Goal: Task Accomplishment & Management: Use online tool/utility

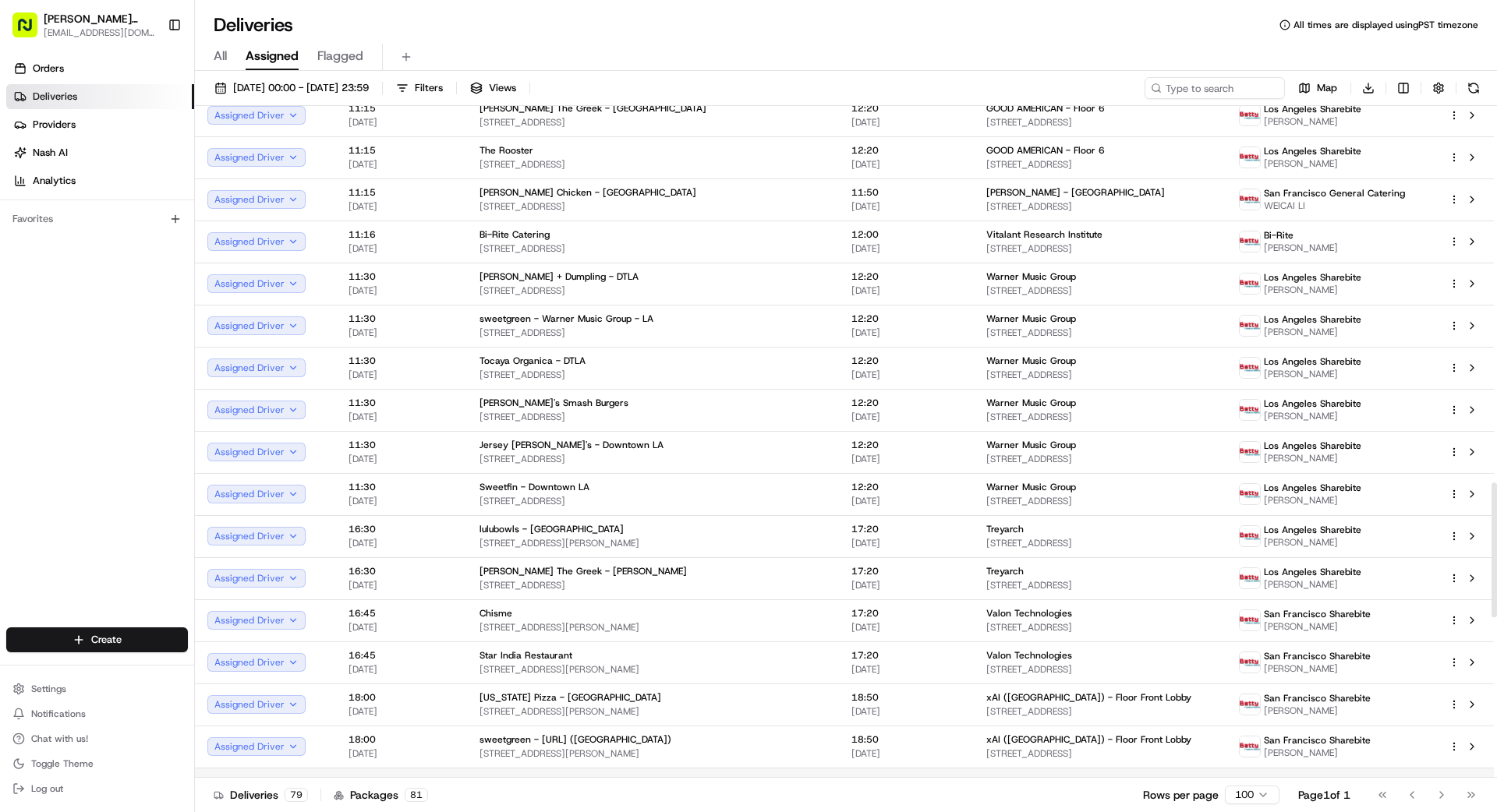
scroll to position [2685, 0]
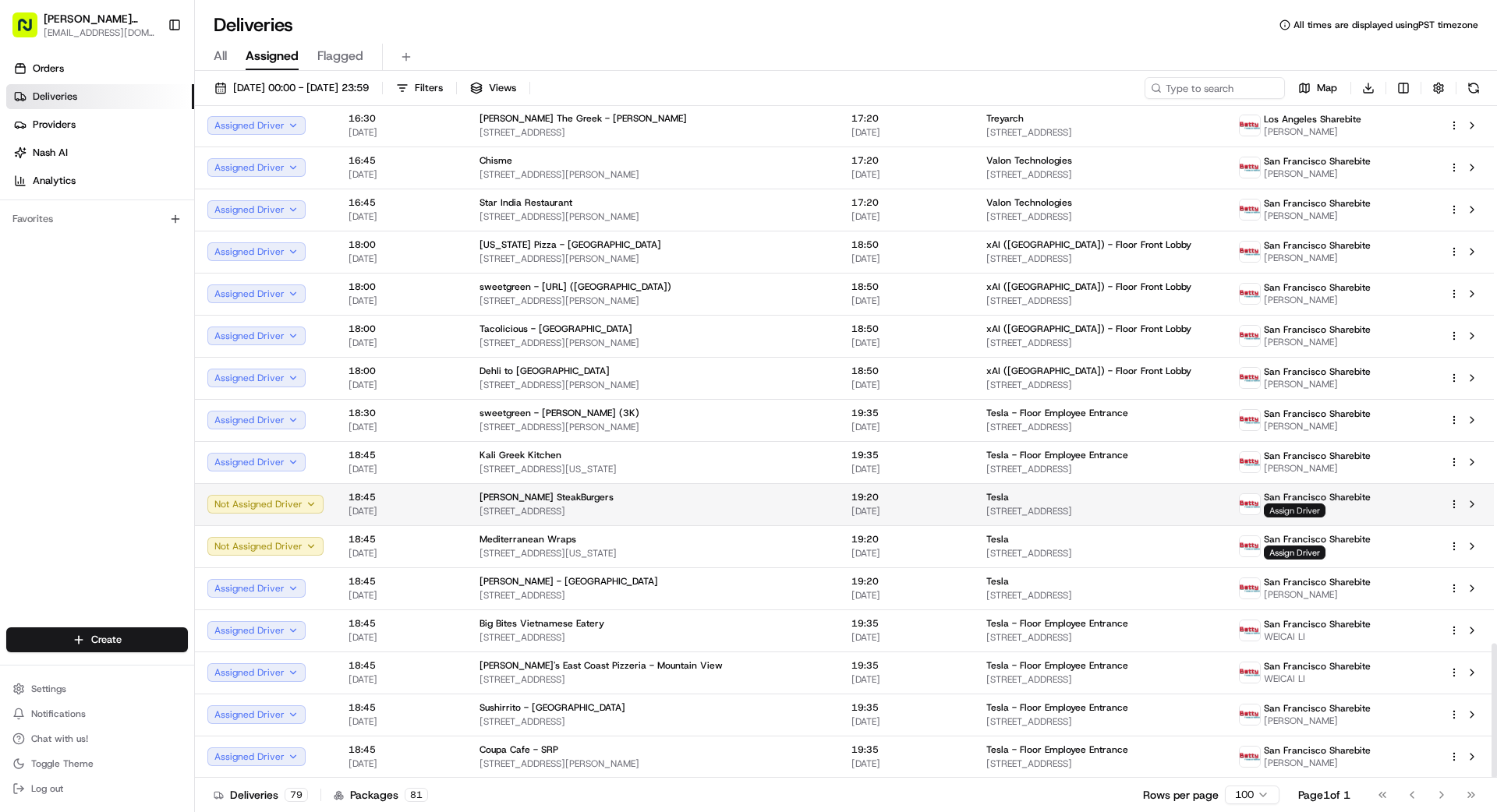
click at [1300, 507] on span "Assign Driver" at bounding box center [1295, 510] width 62 height 14
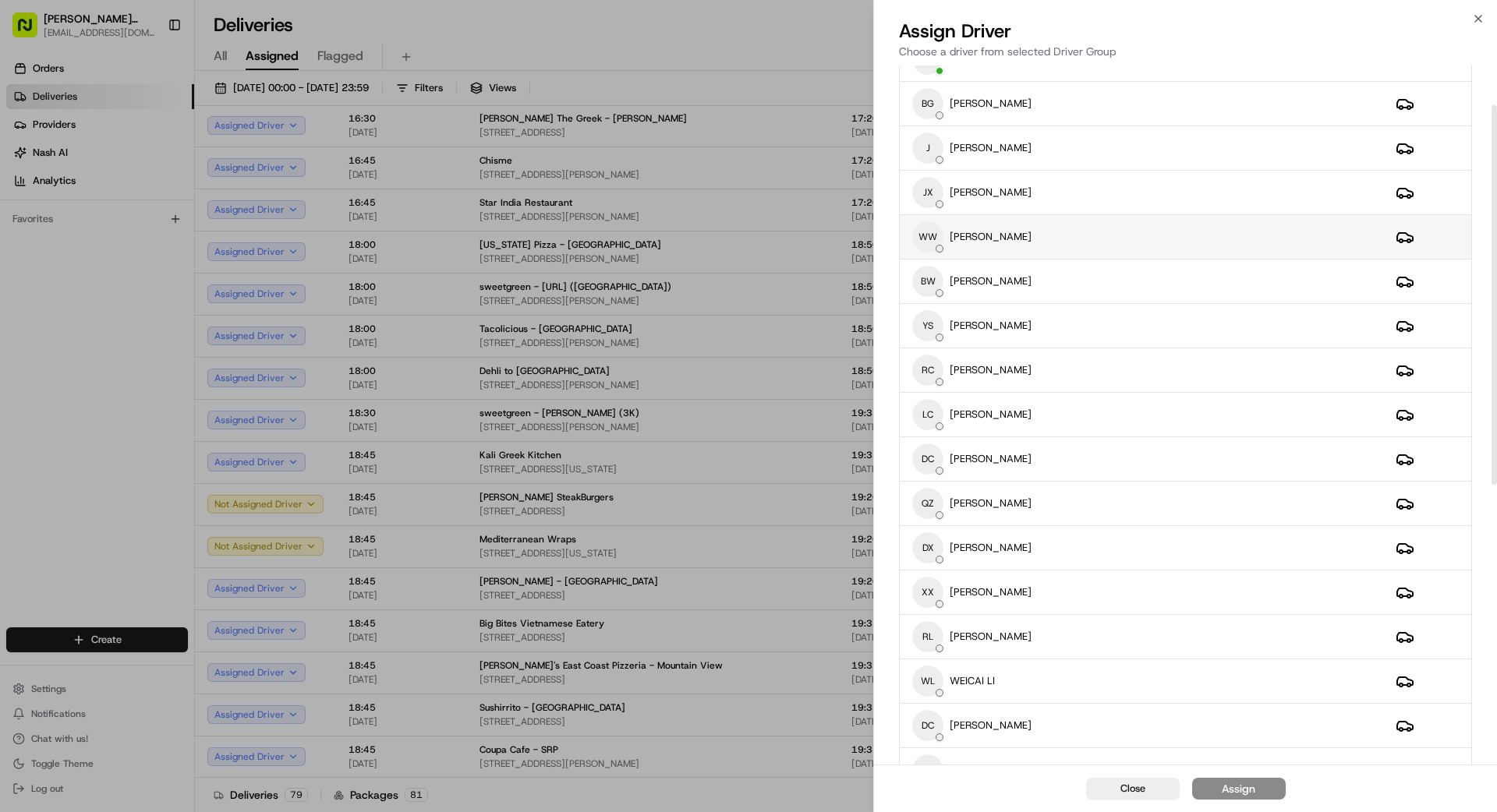
scroll to position [0, 0]
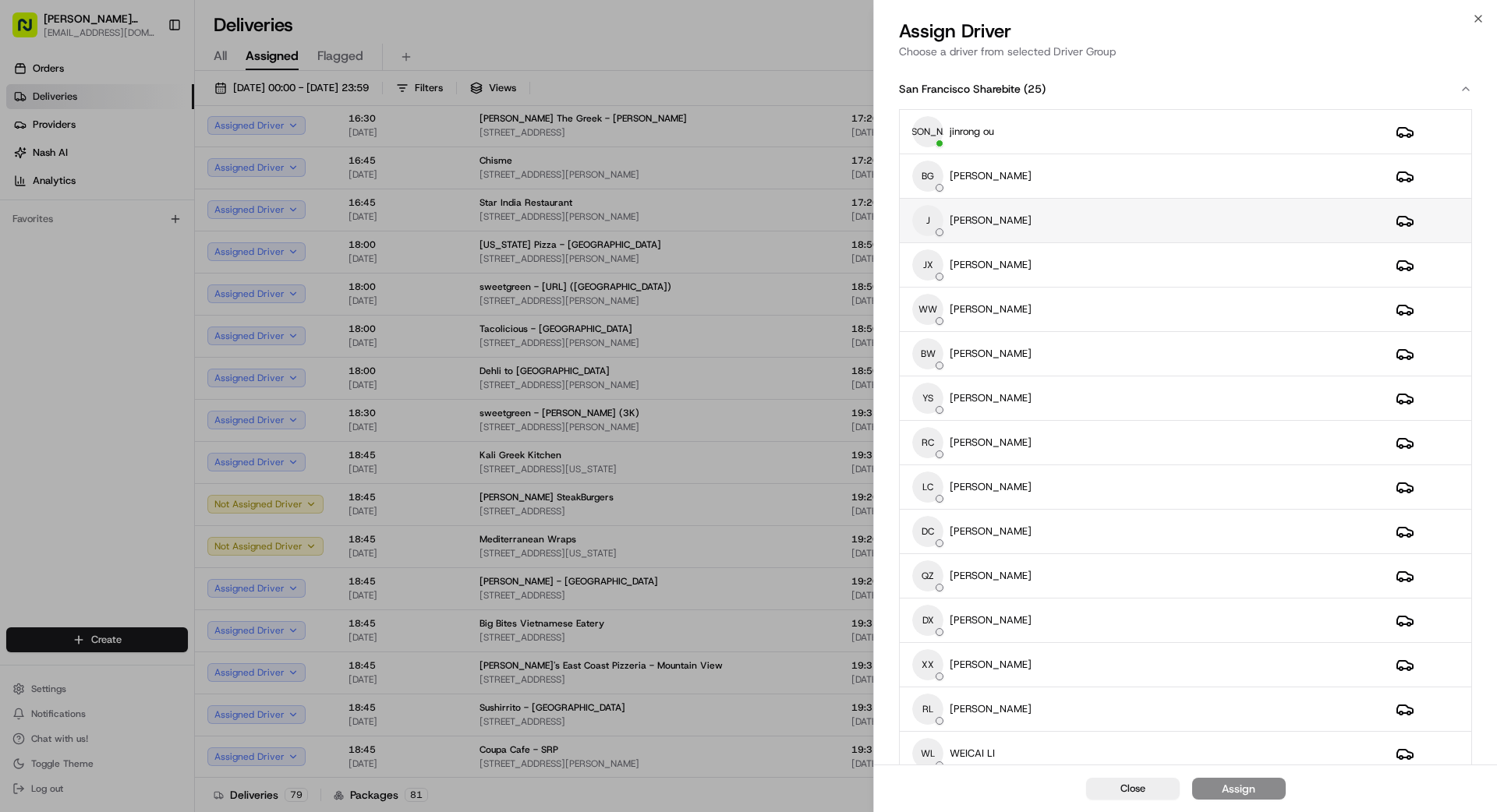
click at [1023, 227] on div "J [PERSON_NAME]" at bounding box center [1141, 220] width 459 height 31
click at [1231, 787] on div "Assign" at bounding box center [1238, 789] width 33 height 16
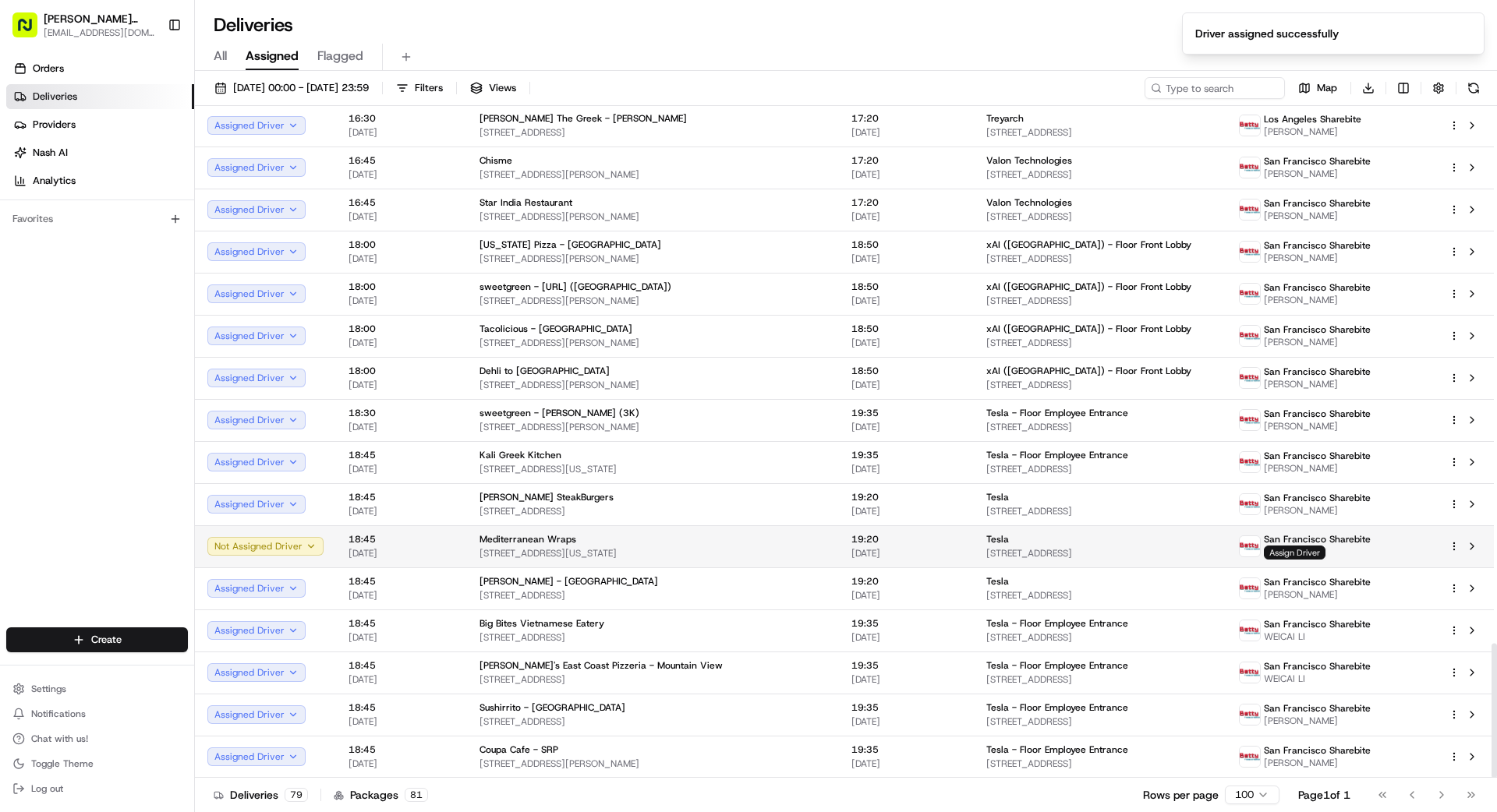
click at [1301, 554] on span "Assign Driver" at bounding box center [1295, 552] width 62 height 14
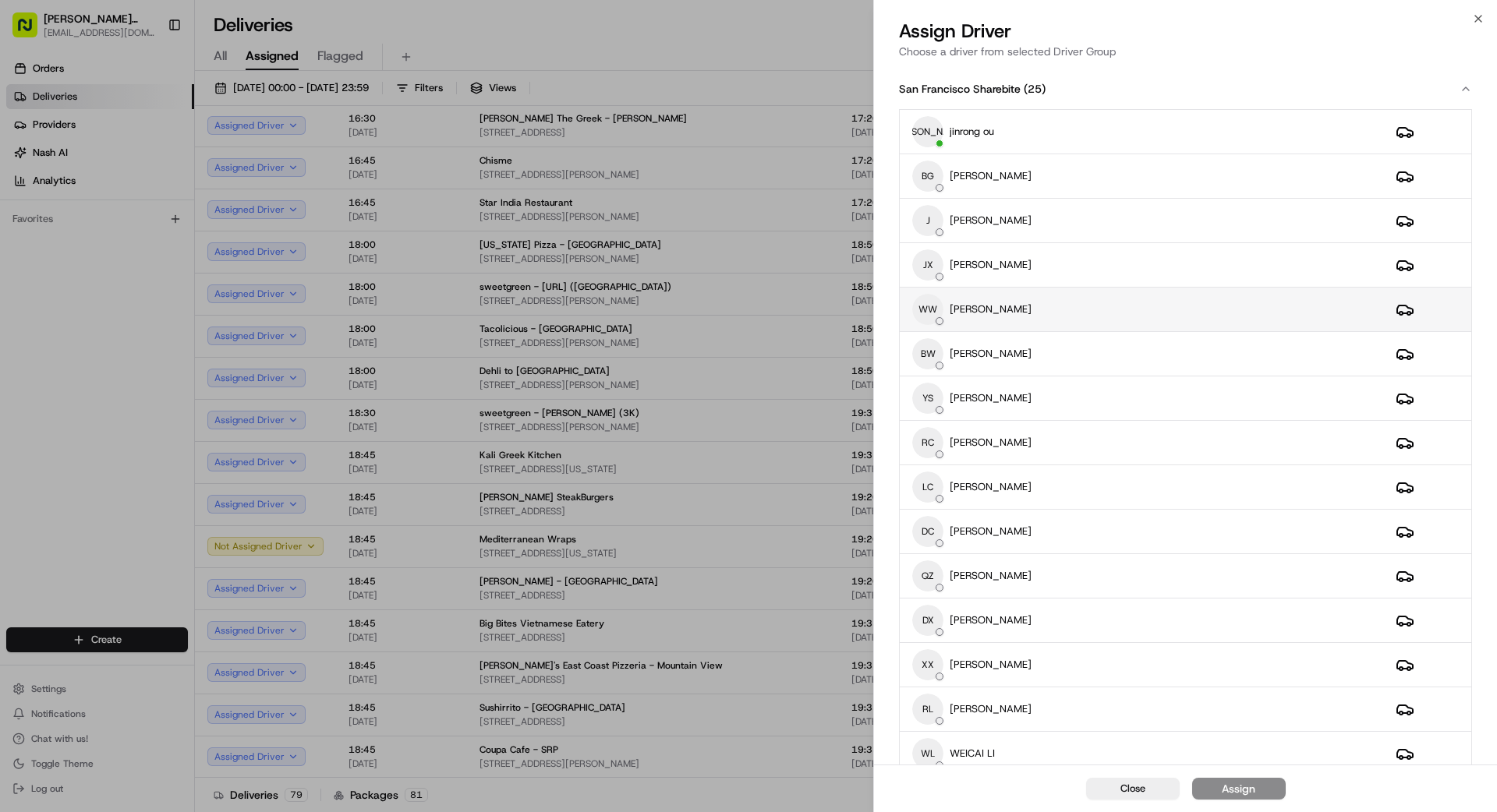
scroll to position [1, 0]
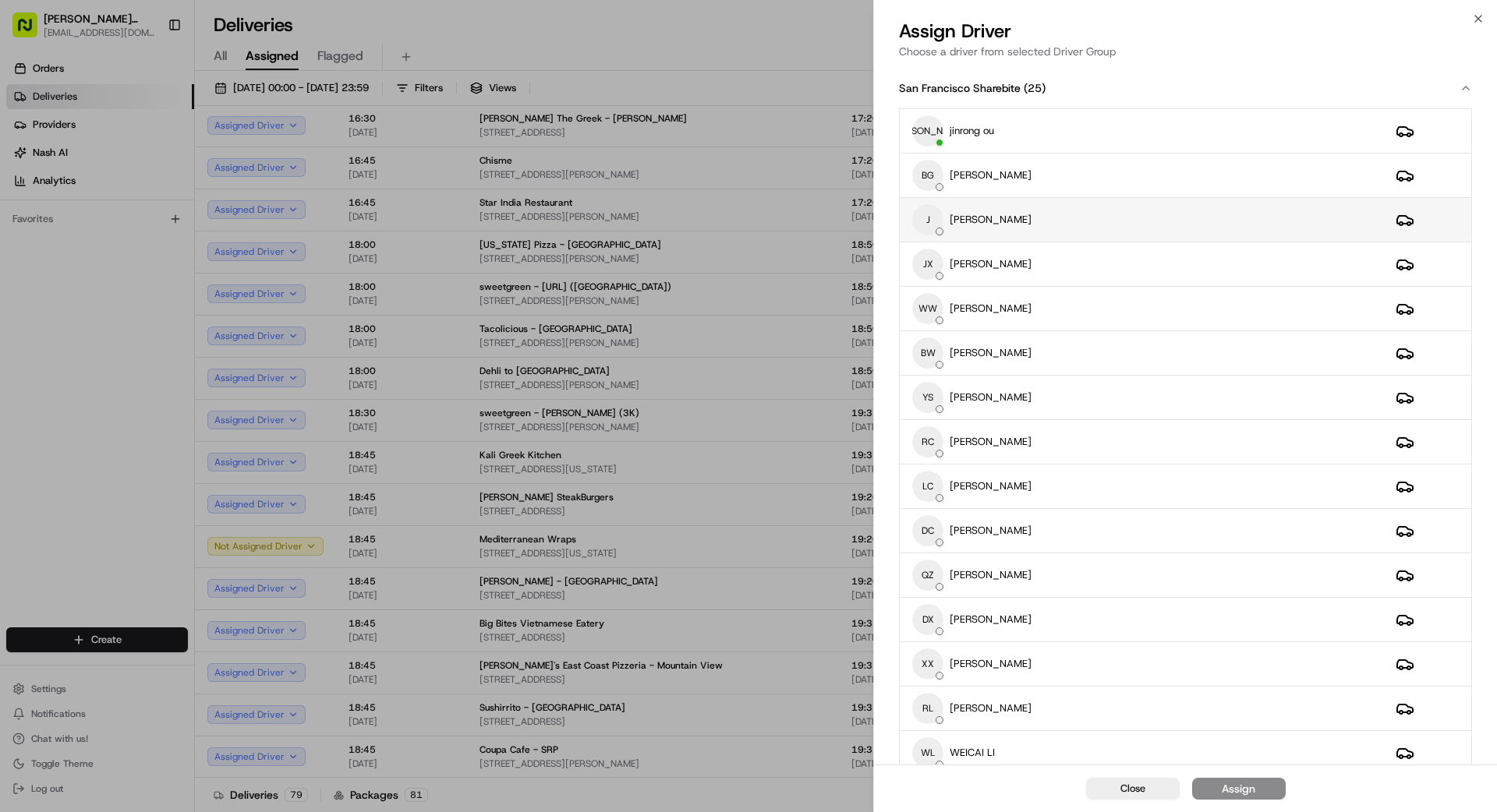
click at [1062, 228] on div "J [PERSON_NAME]" at bounding box center [1141, 219] width 459 height 31
click at [1231, 784] on div "Assign" at bounding box center [1238, 789] width 33 height 16
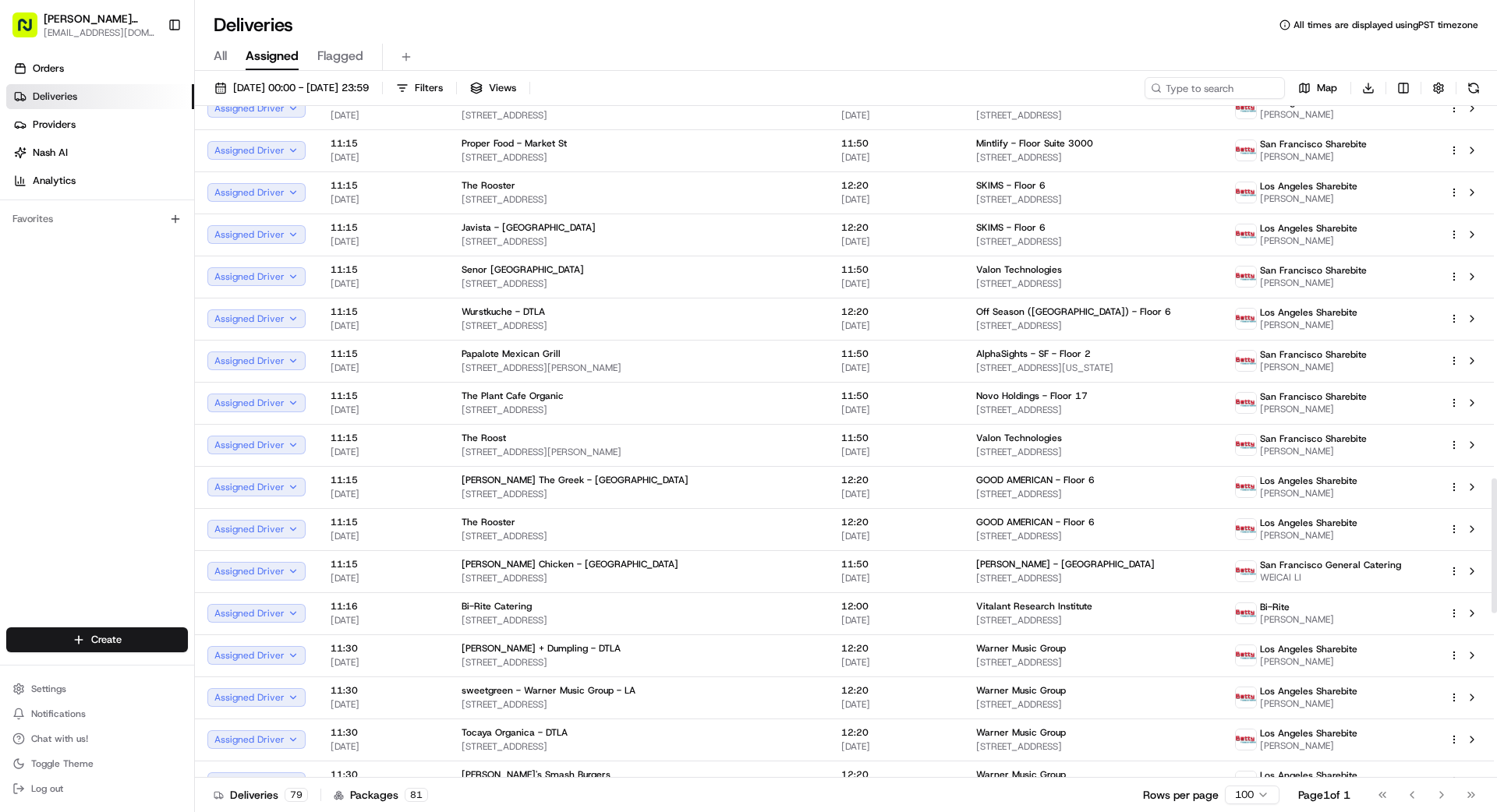
scroll to position [1860, 0]
click at [976, 389] on span "Novo Holdings - Floor 17" at bounding box center [1031, 395] width 111 height 13
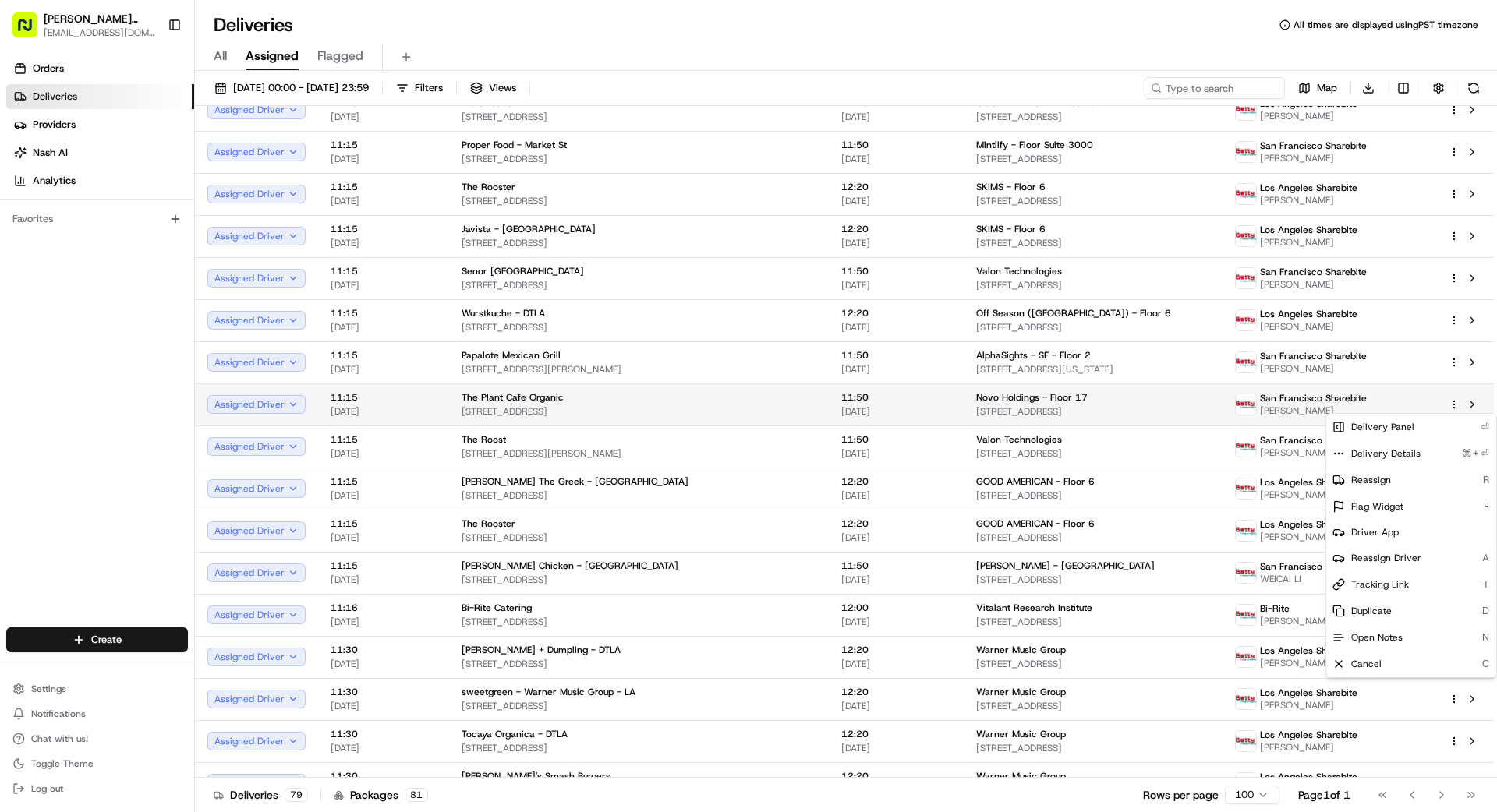
click at [1454, 403] on html "[PERSON_NAME] Transportation [EMAIL_ADDRESS][DOMAIN_NAME] Toggle Sidebar Orders…" at bounding box center [748, 406] width 1497 height 812
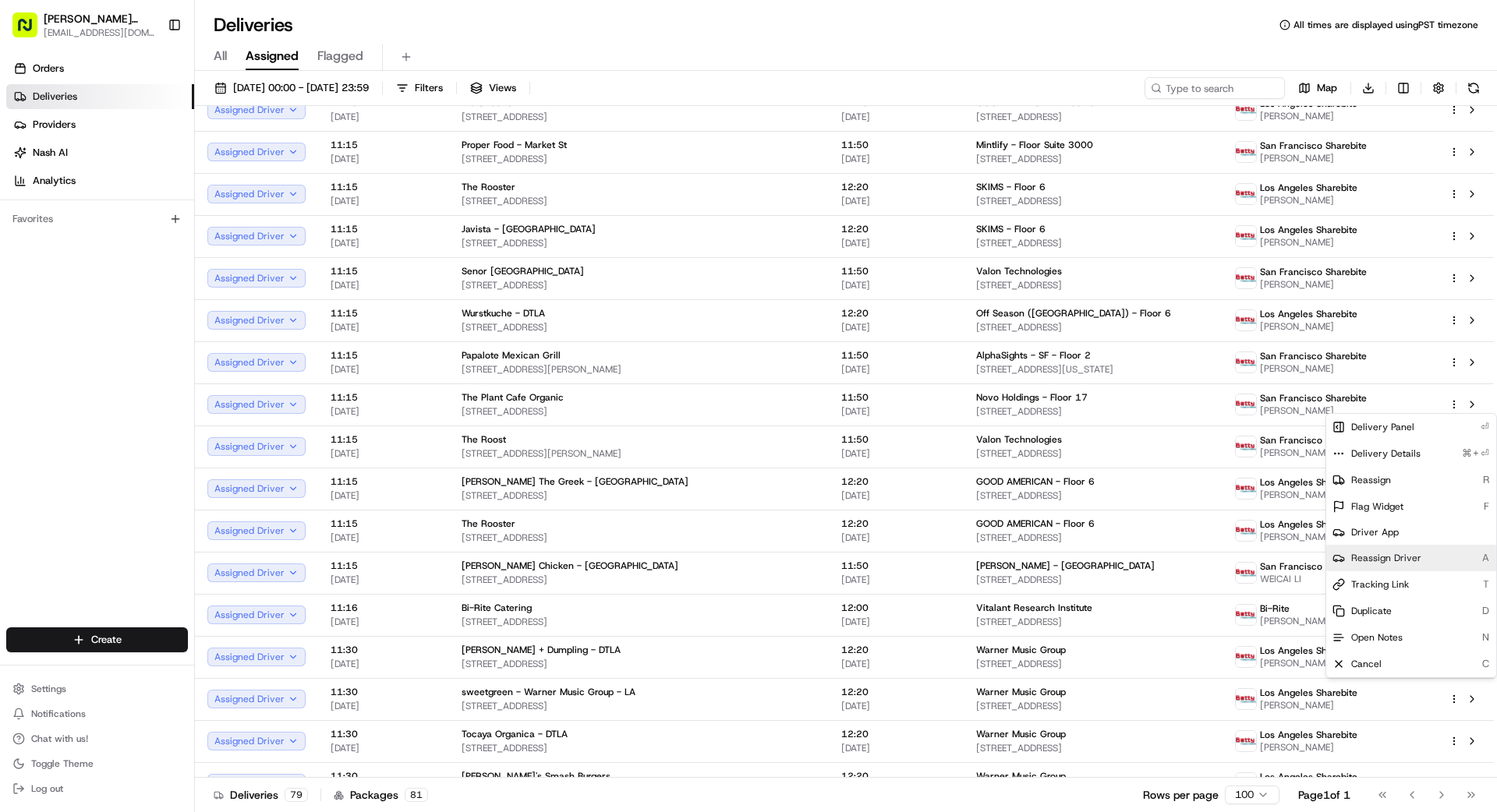
click at [1413, 560] on span "Reassign Driver" at bounding box center [1386, 558] width 70 height 13
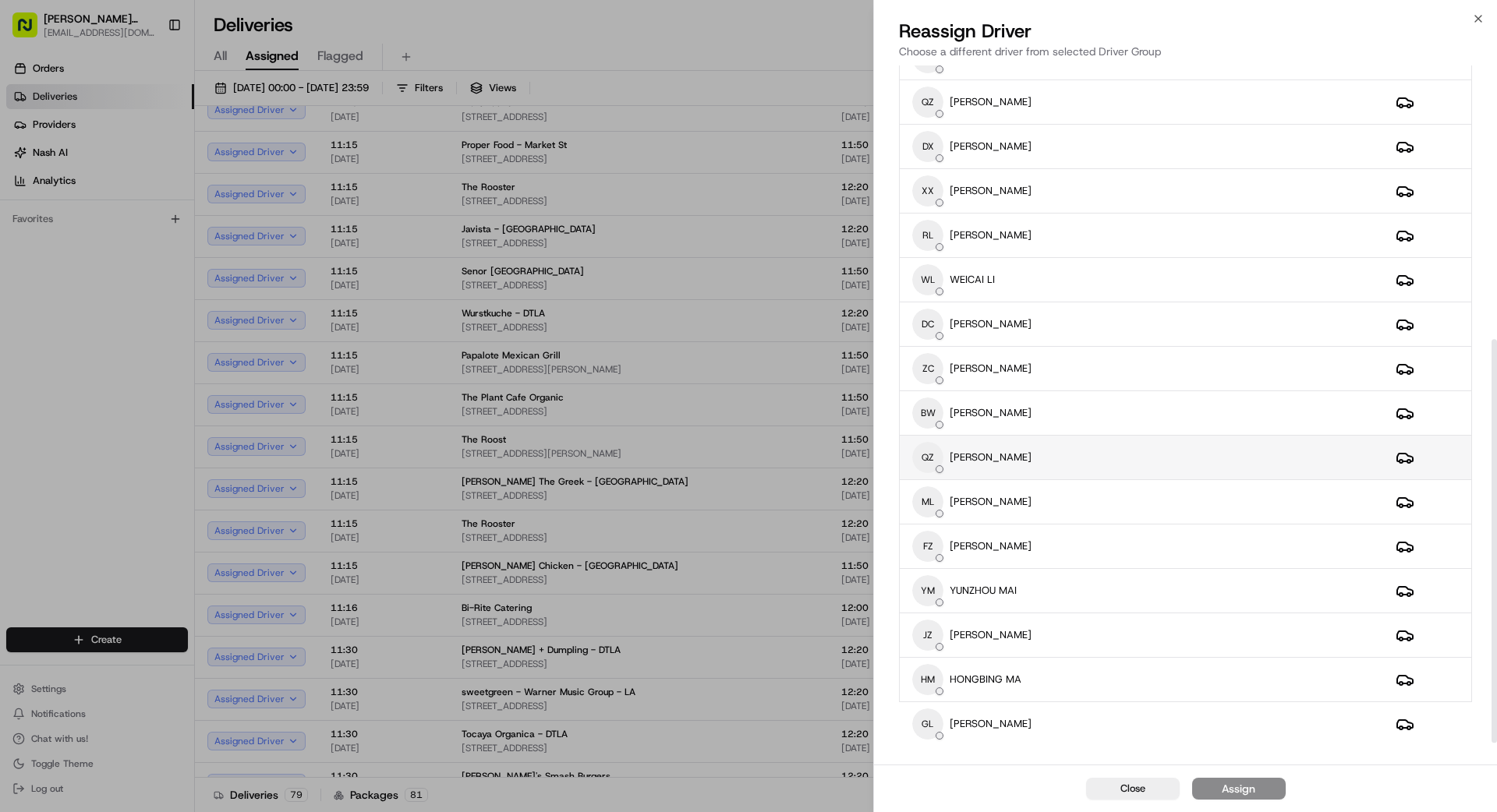
scroll to position [472, 0]
click at [1118, 733] on div "GL [PERSON_NAME]" at bounding box center [1141, 725] width 459 height 31
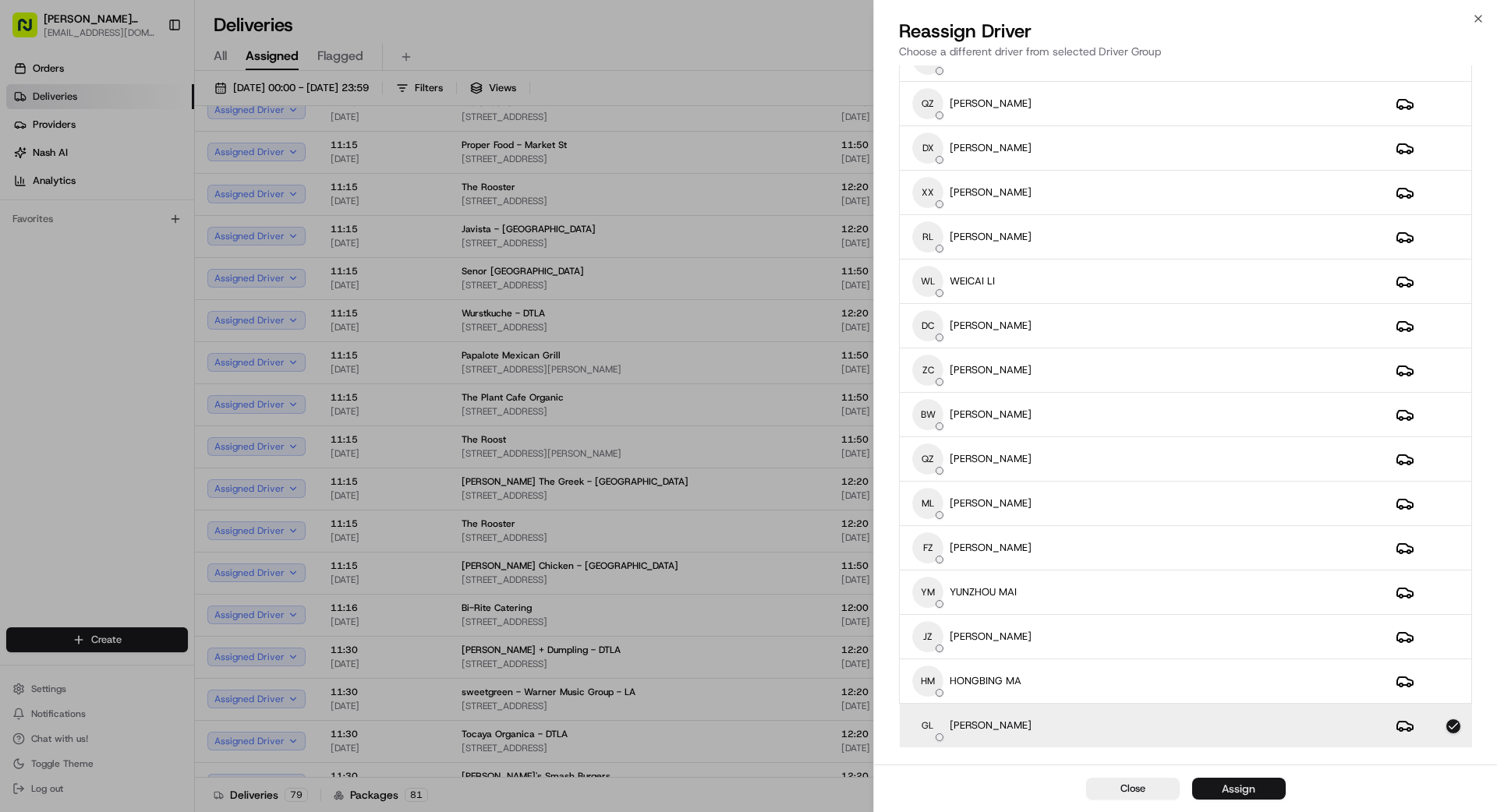
click at [1258, 796] on button "Assign" at bounding box center [1239, 789] width 94 height 22
